Goal: Information Seeking & Learning: Learn about a topic

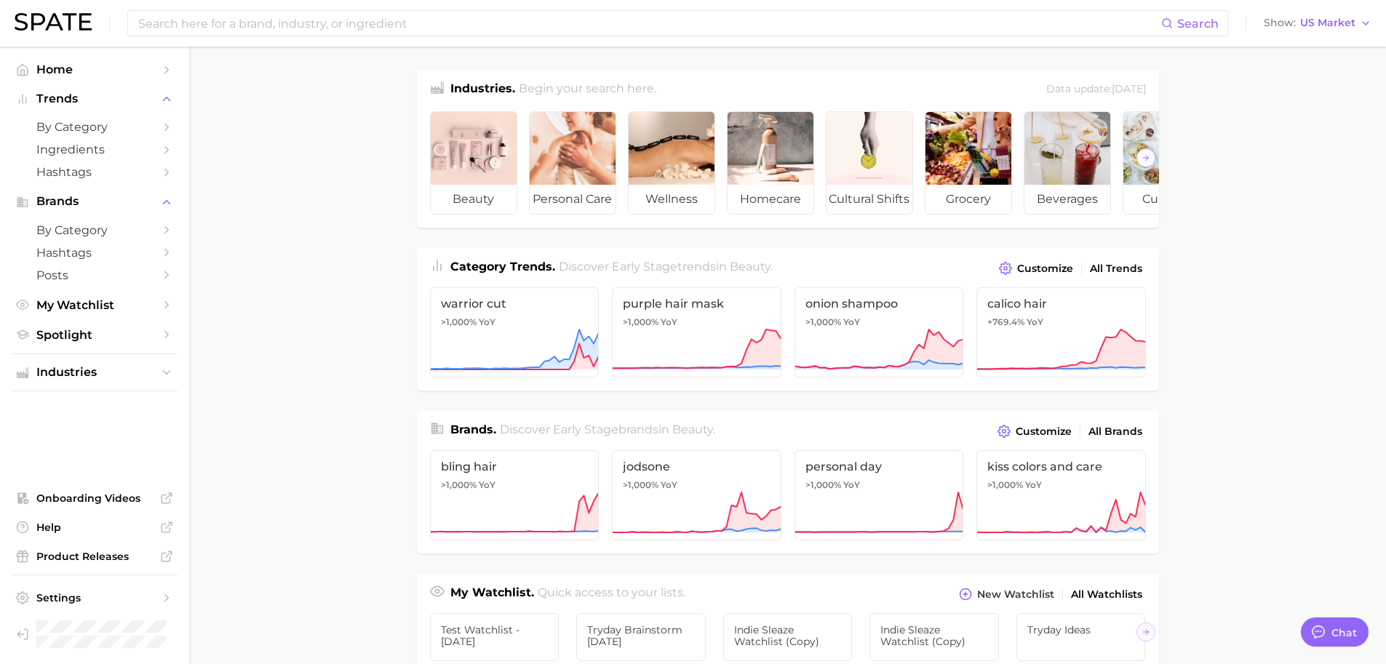
type textarea "x"
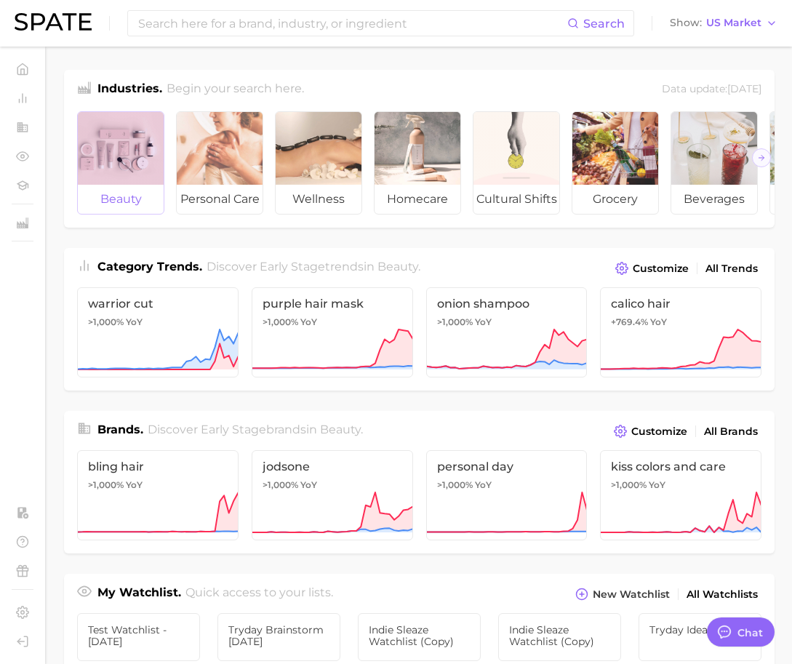
click at [124, 159] on div at bounding box center [121, 148] width 86 height 73
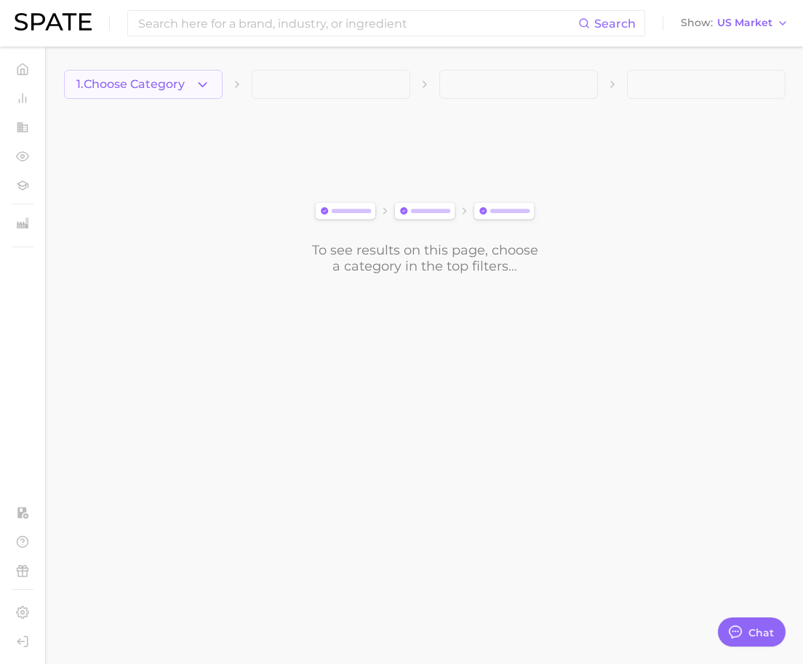
click at [211, 89] on button "1. Choose Category" at bounding box center [143, 84] width 159 height 29
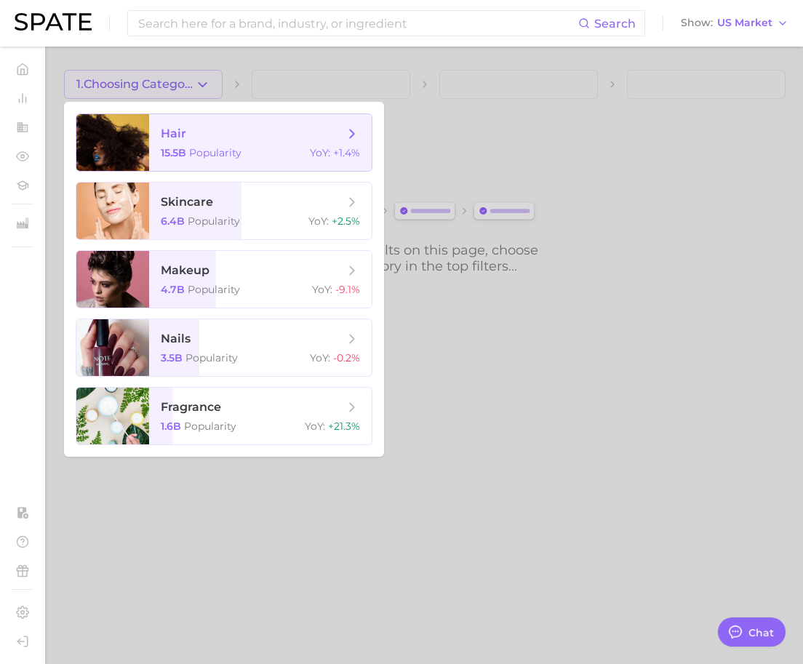
click at [222, 129] on span "hair" at bounding box center [252, 134] width 183 height 16
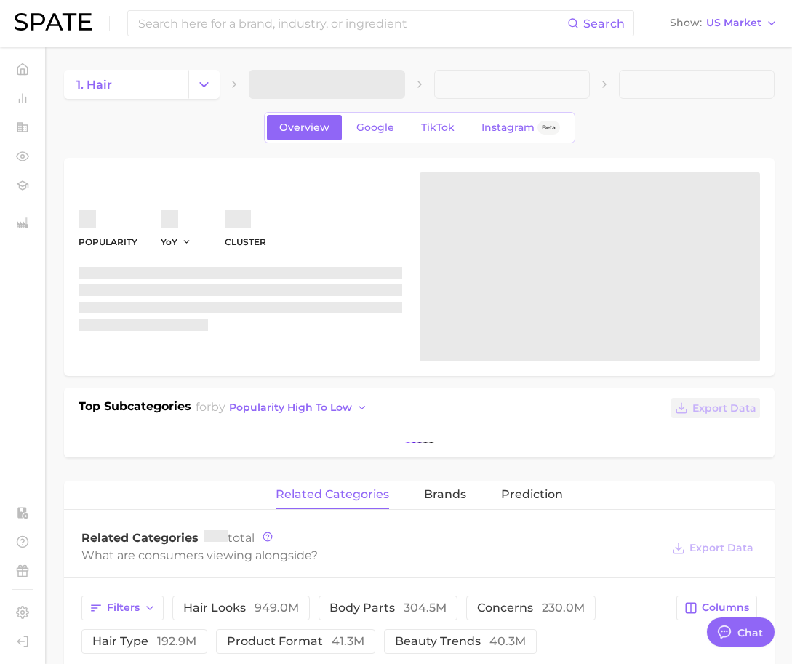
type textarea "x"
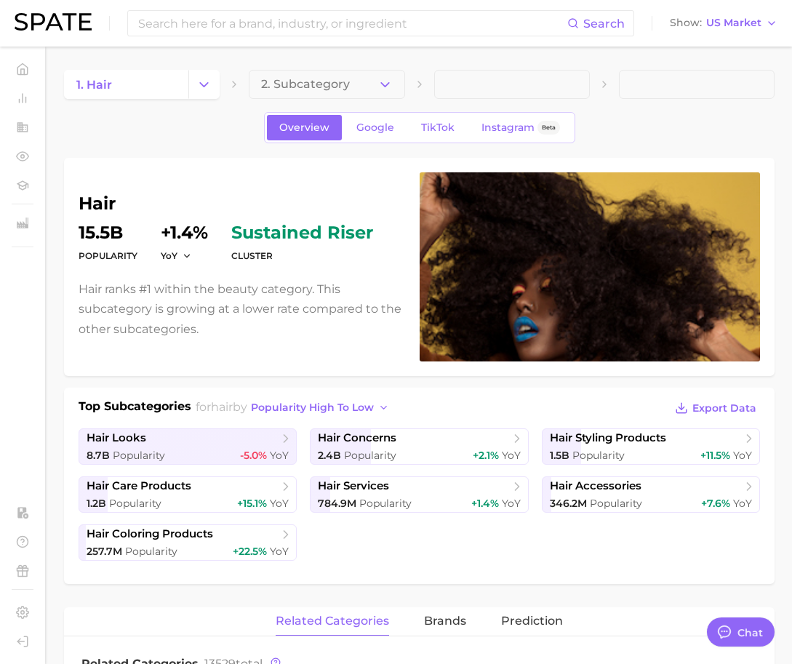
type textarea "x"
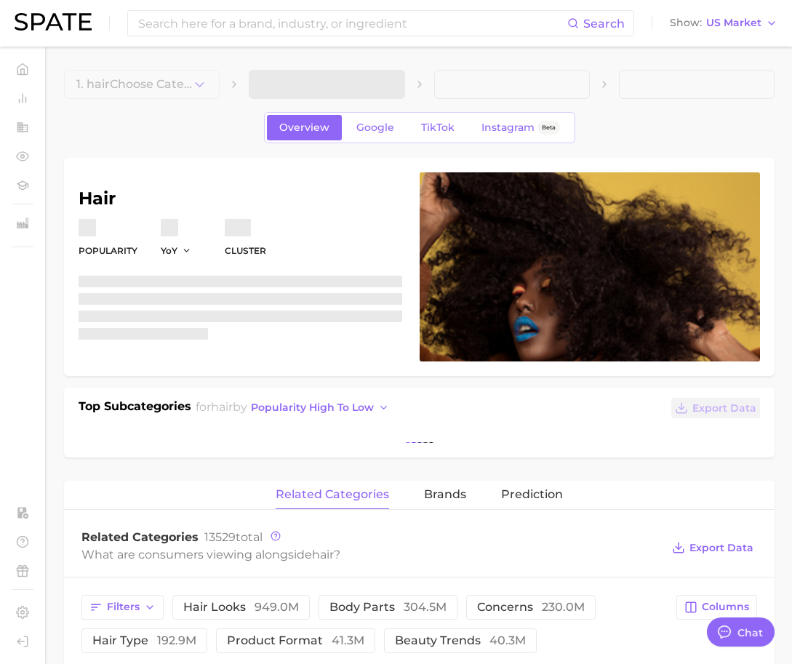
type textarea "x"
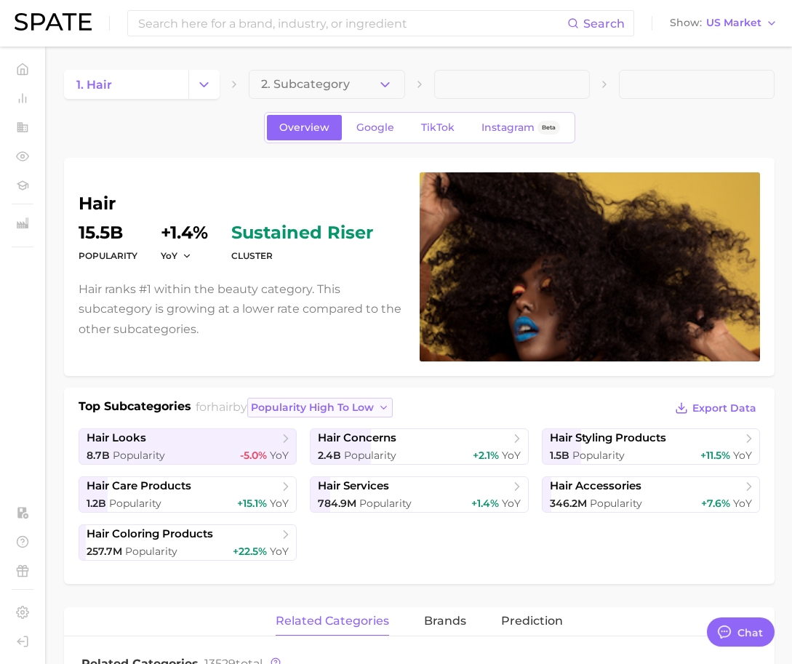
click at [363, 408] on span "popularity high to low" at bounding box center [312, 408] width 123 height 12
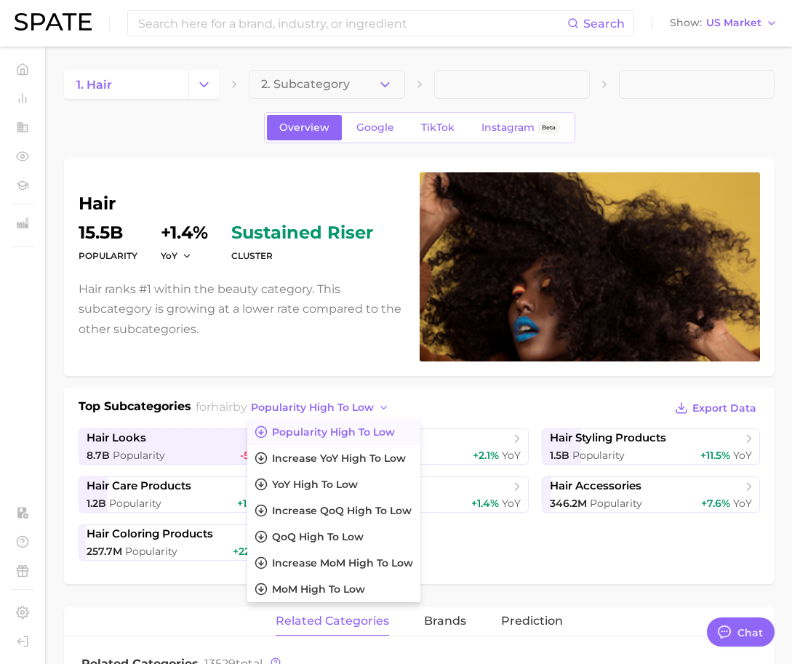
click at [422, 383] on div "hair Popularity 15.5b YoY +1.4% cluster sustained riser Hair ranks #1 within th…" at bounding box center [419, 371] width 711 height 426
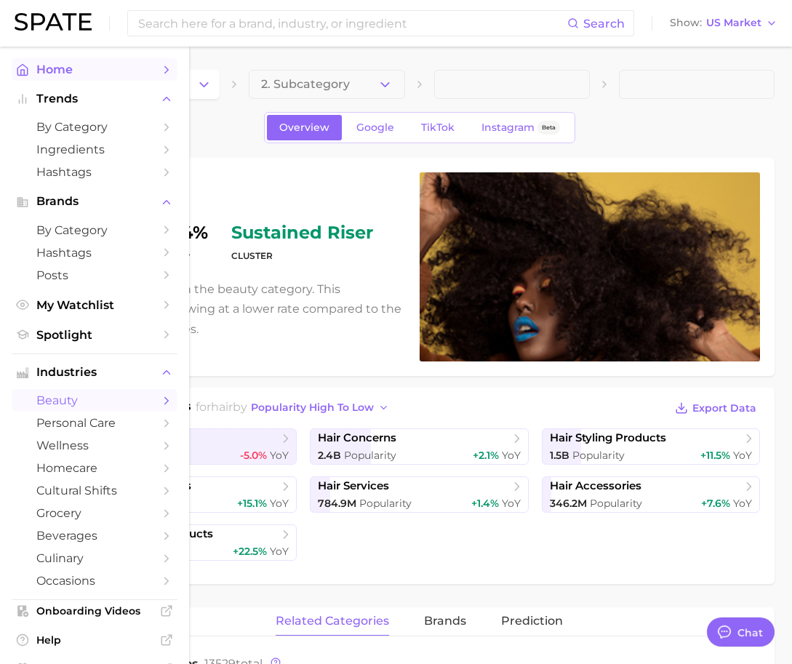
click at [41, 74] on span "Home" at bounding box center [94, 70] width 116 height 14
